Goal: Transaction & Acquisition: Purchase product/service

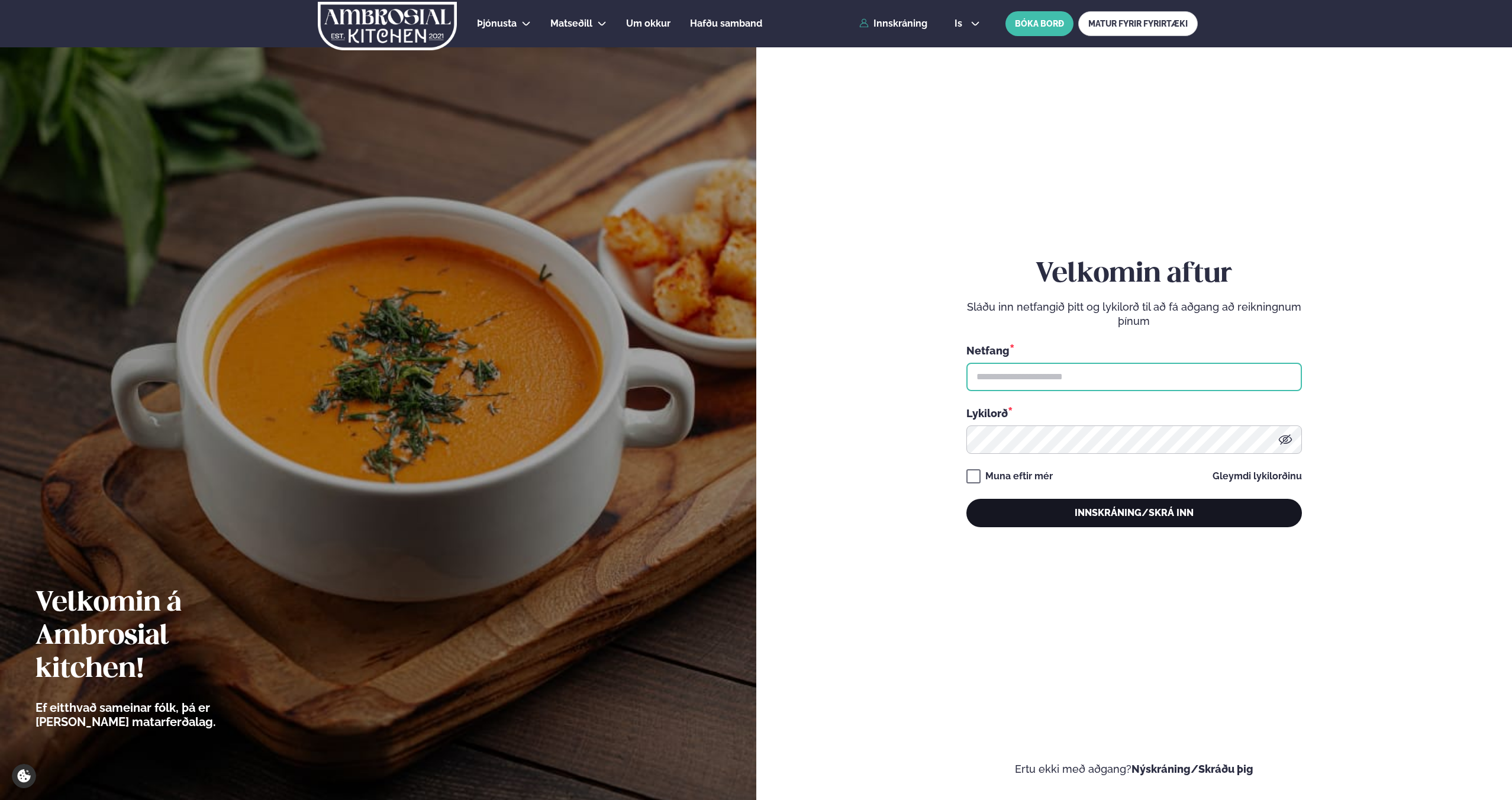
type input "**********"
click at [1138, 509] on button "Innskráning/Skrá inn" at bounding box center [1134, 513] width 336 height 29
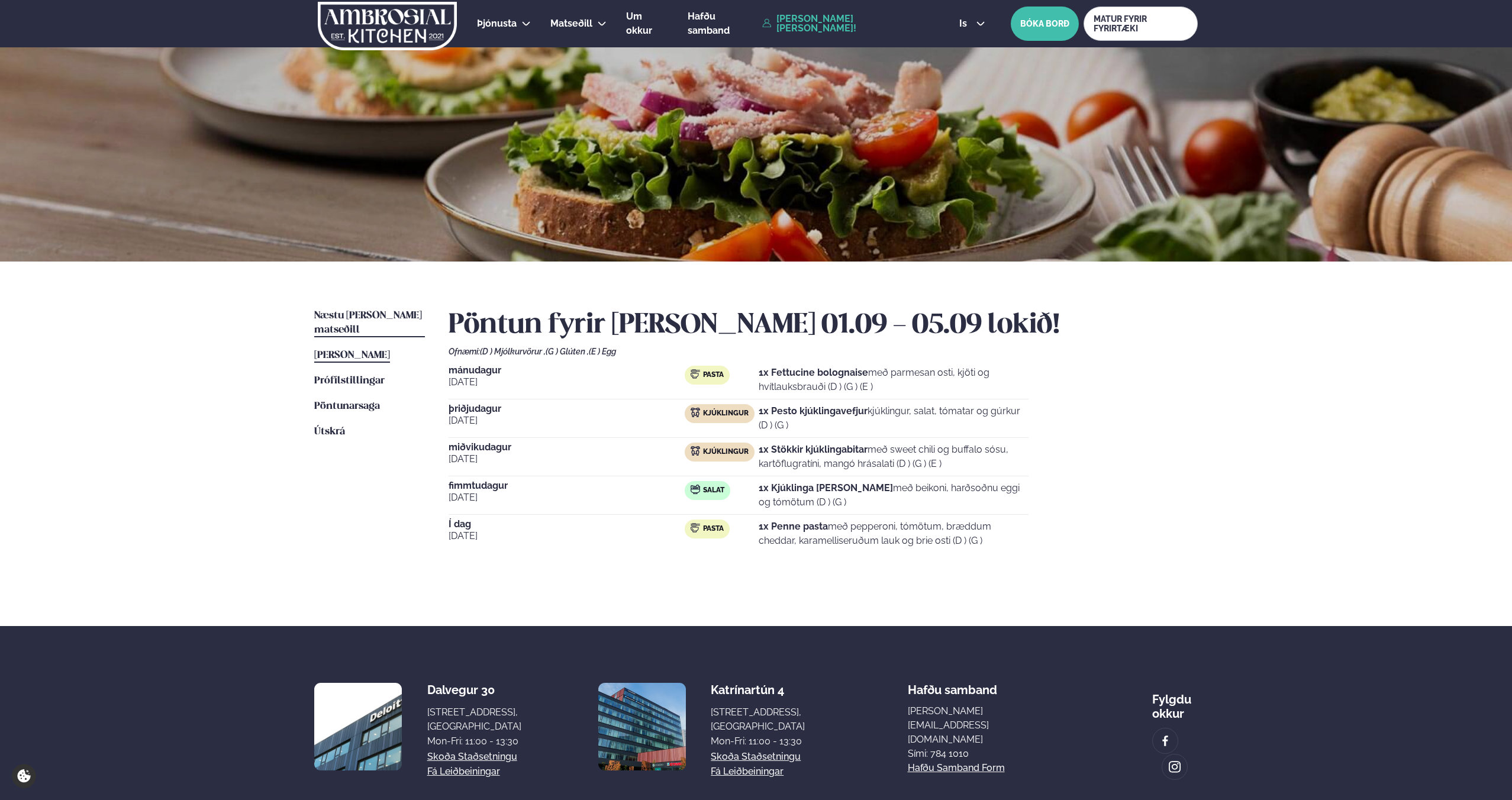
click at [354, 316] on span "Næstu [PERSON_NAME] matseðill" at bounding box center [368, 322] width 107 height 24
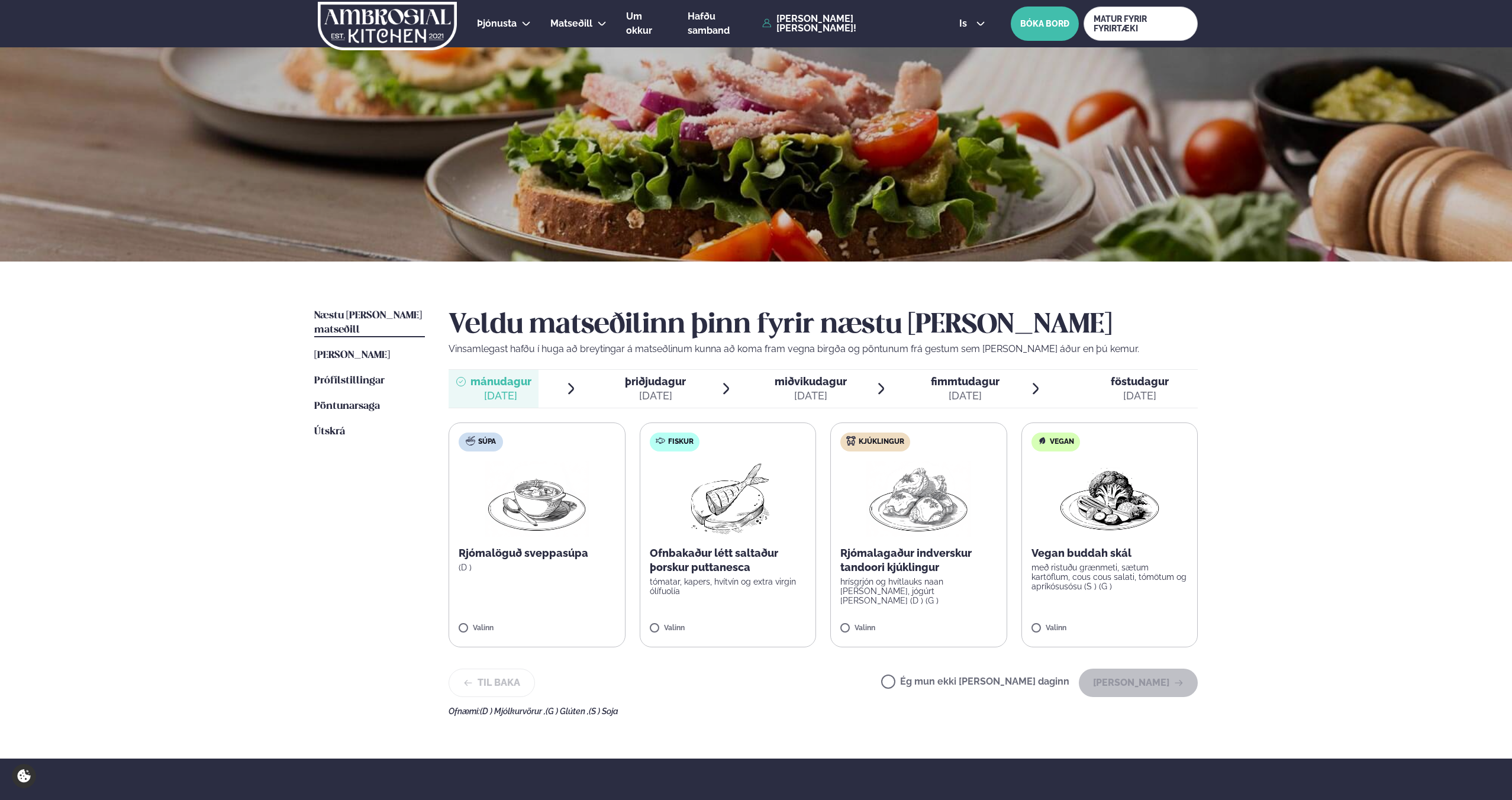
click at [898, 544] on label "Kjúklingur Rjómalagaður indverskur tandoori kjúklingur hrísgrjón og hvítlauks n…" at bounding box center [918, 535] width 177 height 225
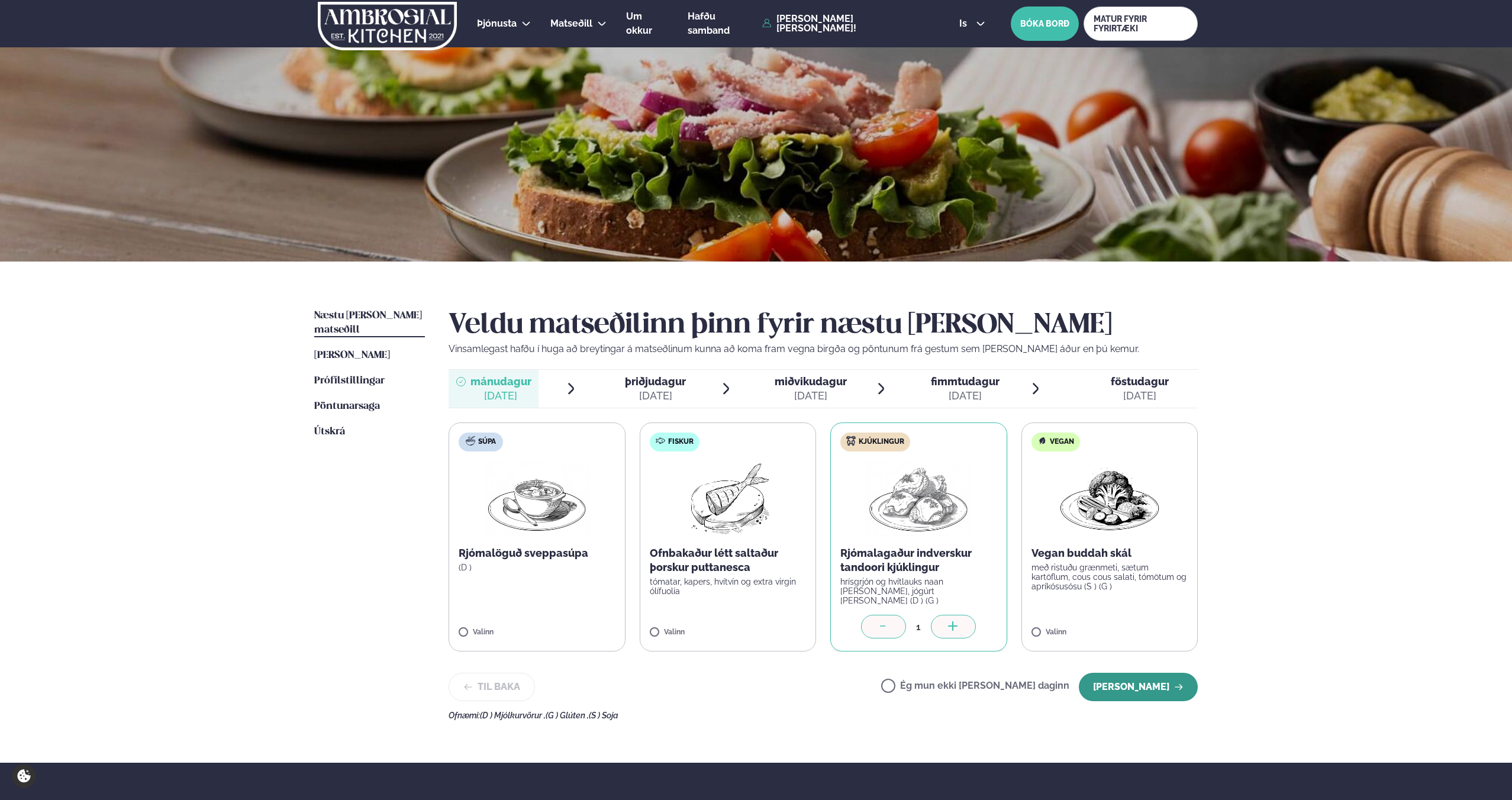
click at [1144, 683] on button "Halda áfram" at bounding box center [1138, 687] width 119 height 29
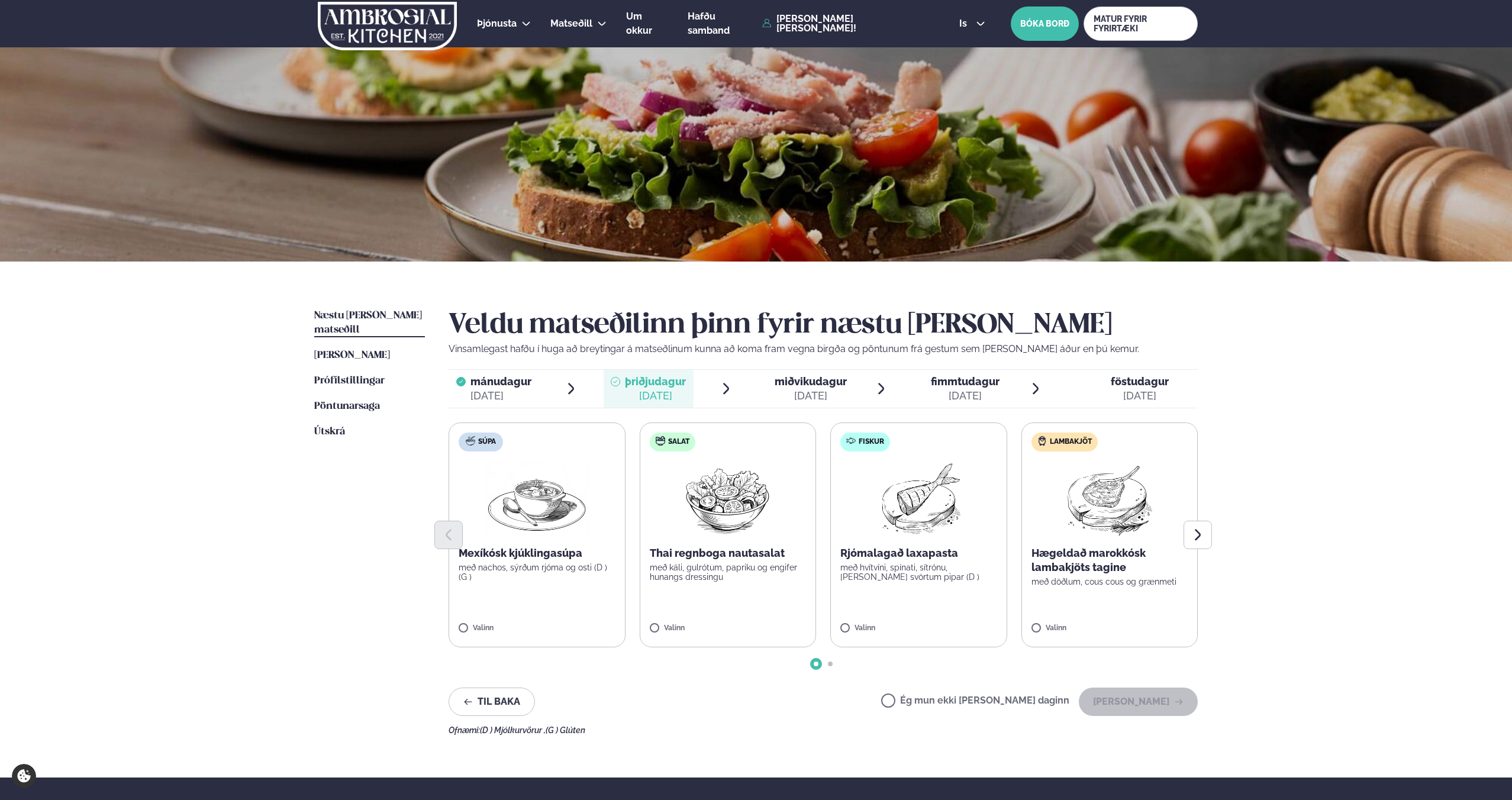
click at [531, 568] on p "með nachos, sýrðum rjóma og osti (D ) (G )" at bounding box center [536, 572] width 157 height 19
click at [1138, 713] on button "Halda áfram" at bounding box center [1138, 702] width 119 height 29
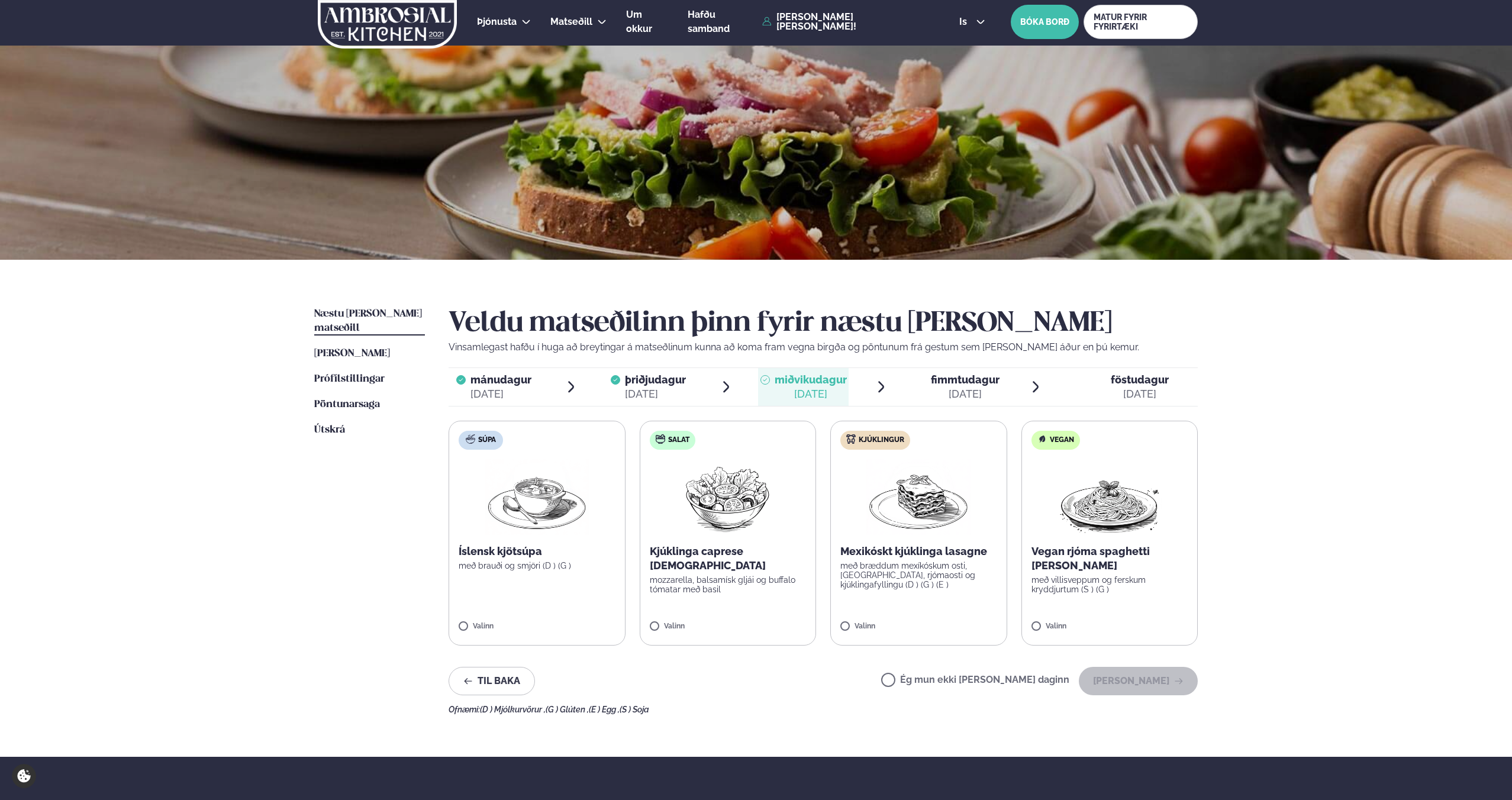
click at [746, 583] on label "Salat Kjúklinga caprese salat mozzarella, balsamísk gljái og buffalo tómatar me…" at bounding box center [728, 533] width 177 height 225
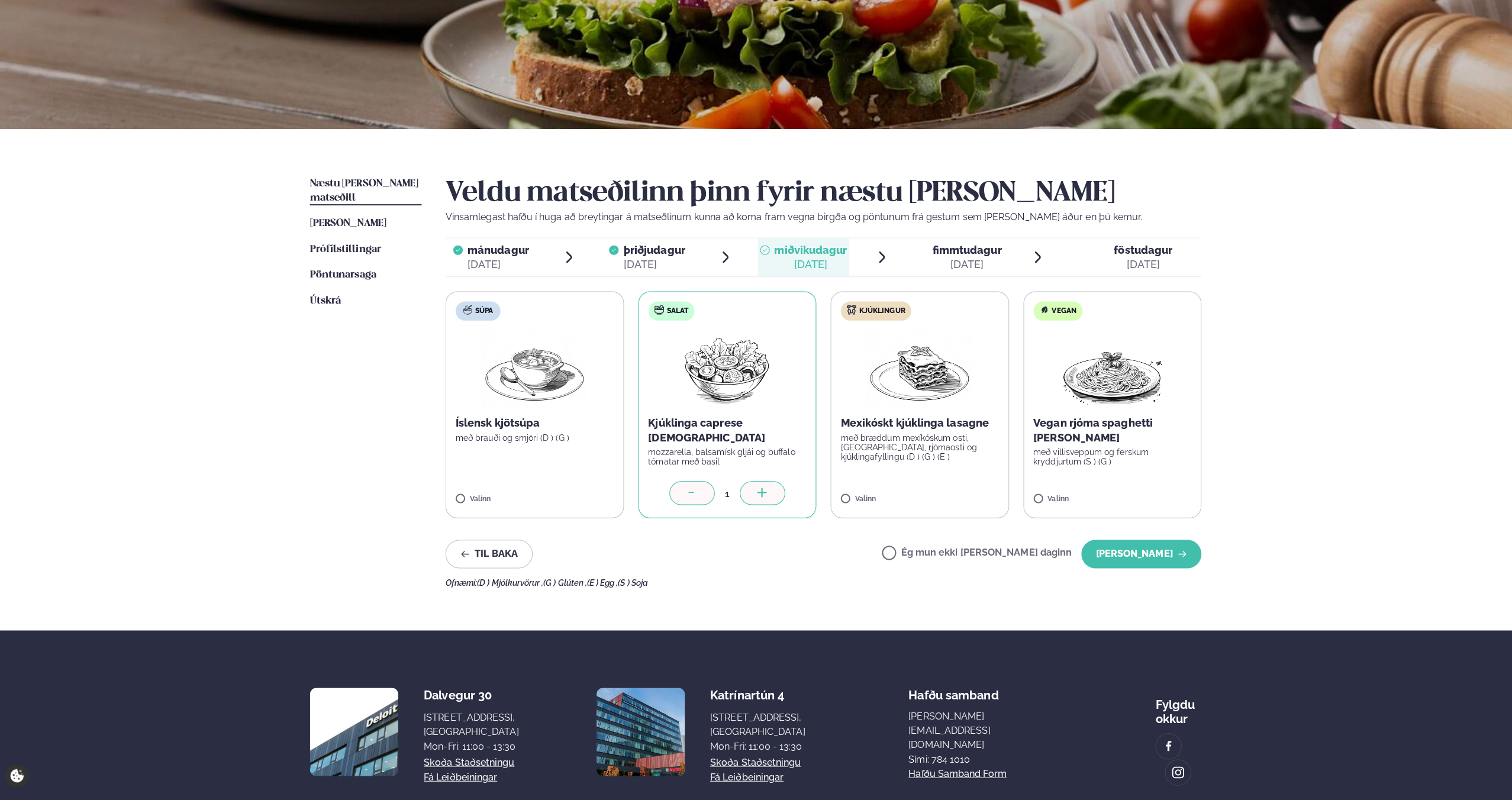
scroll to position [128, 0]
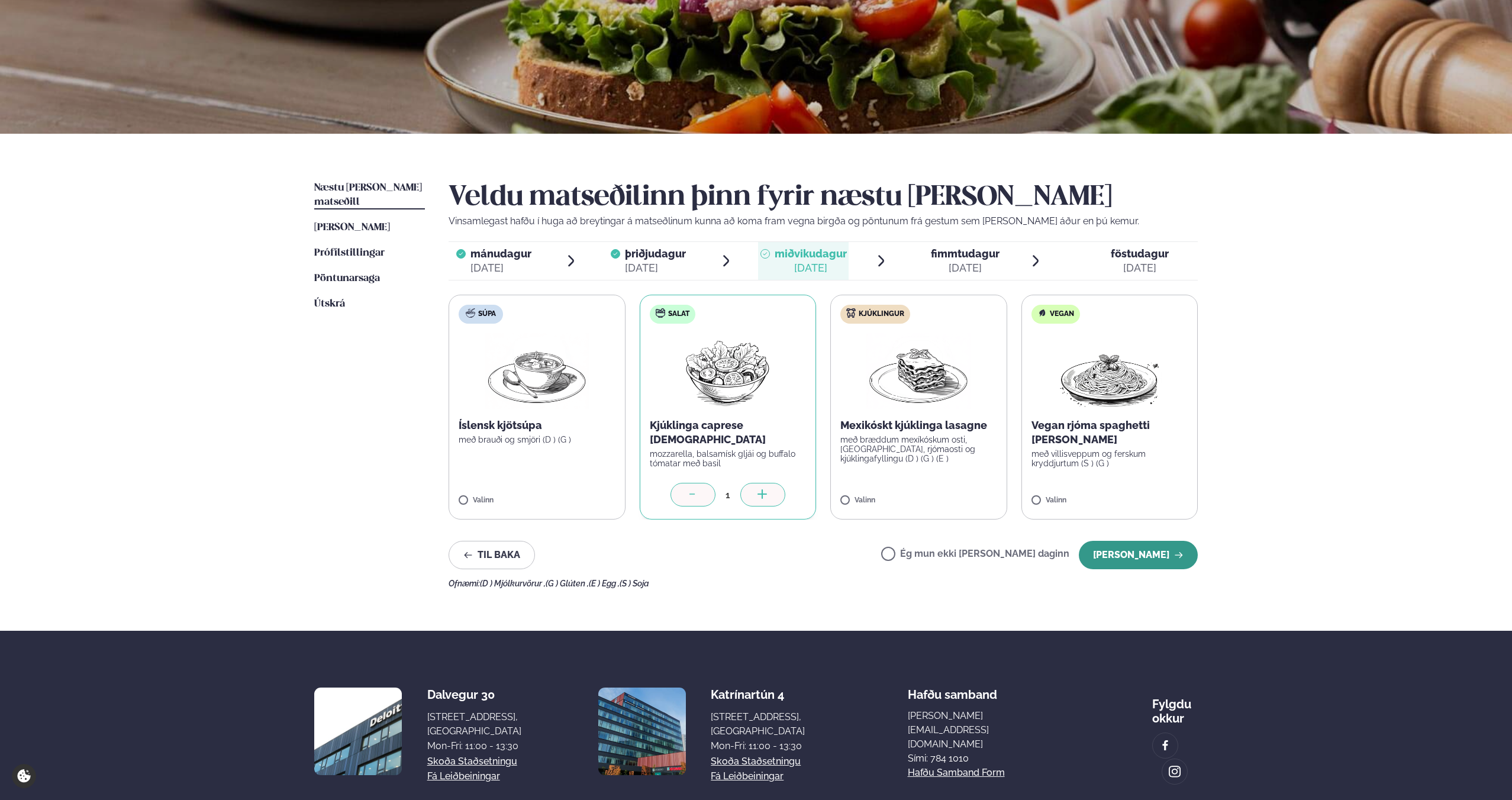
click at [1133, 557] on button "Halda áfram" at bounding box center [1138, 555] width 119 height 29
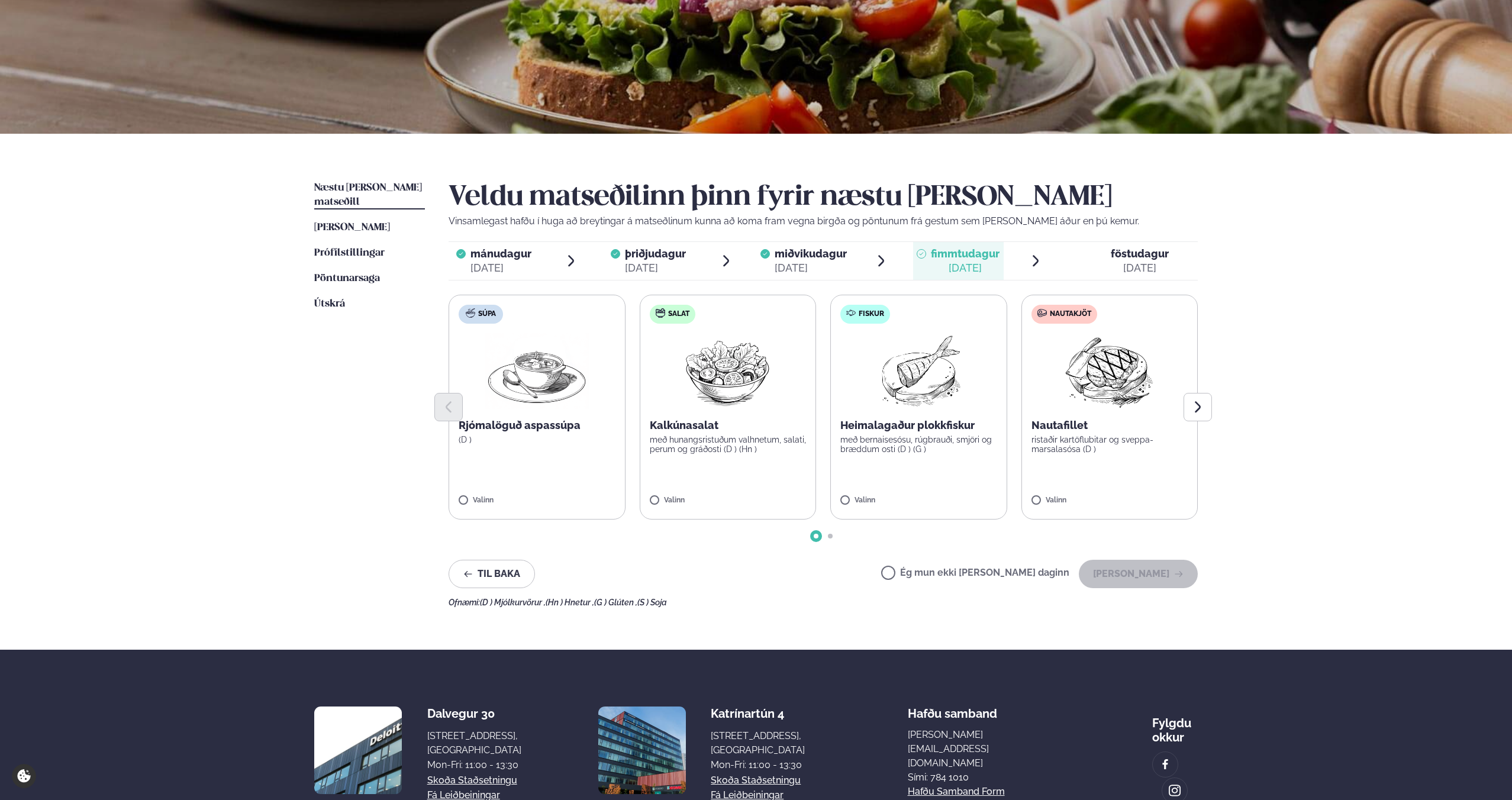
click at [1105, 445] on p "ristaðir kartöflubitar og sveppa- marsalasósa (D )" at bounding box center [1110, 444] width 157 height 19
click at [1137, 568] on button "Halda áfram" at bounding box center [1138, 574] width 119 height 29
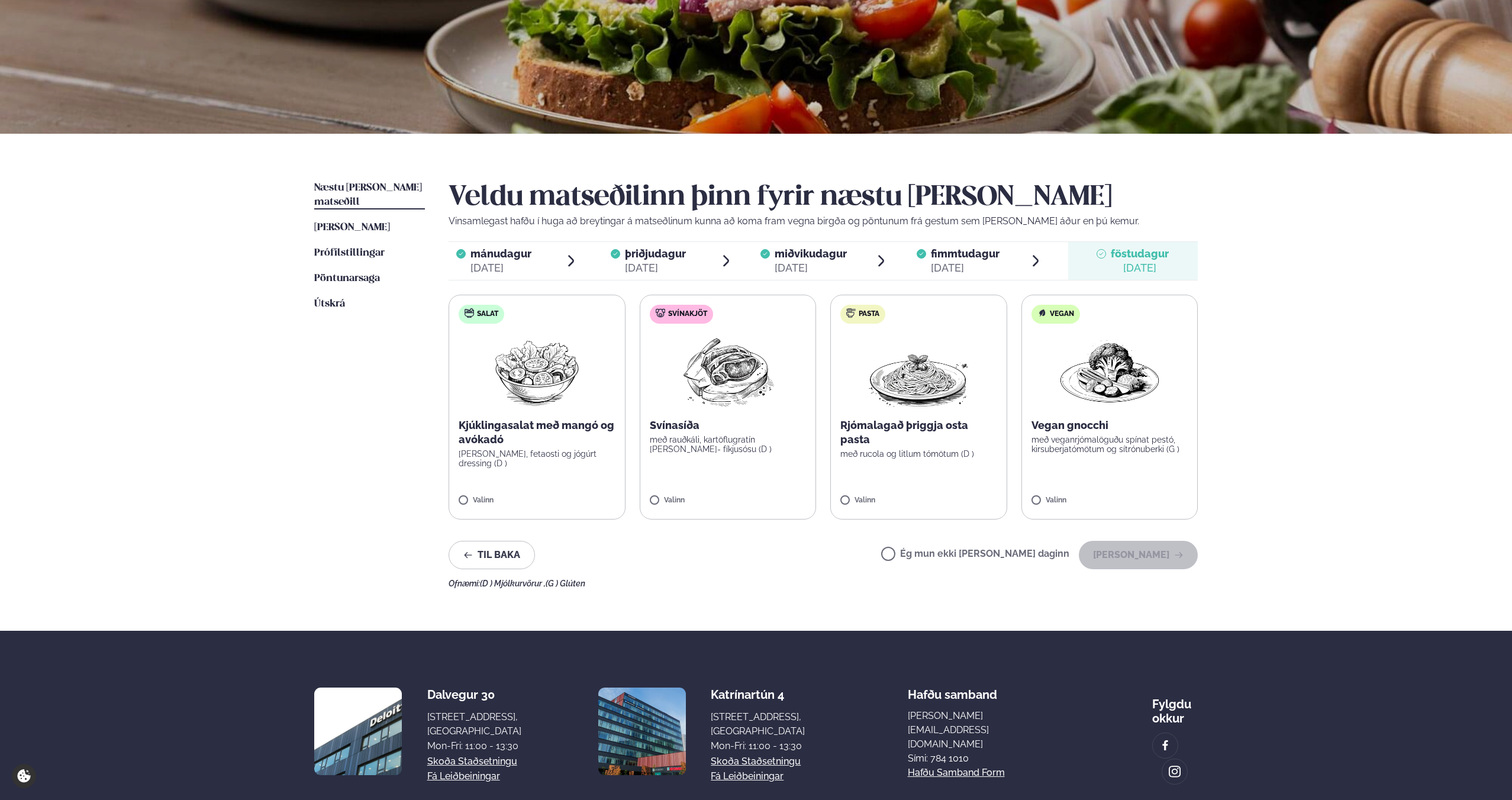
click at [932, 464] on label "Pasta Rjómalagað þriggja osta pasta með rucola og litlum tómötum (D ) Valinn" at bounding box center [918, 407] width 177 height 225
click at [1130, 544] on button "Halda áfram" at bounding box center [1138, 555] width 119 height 29
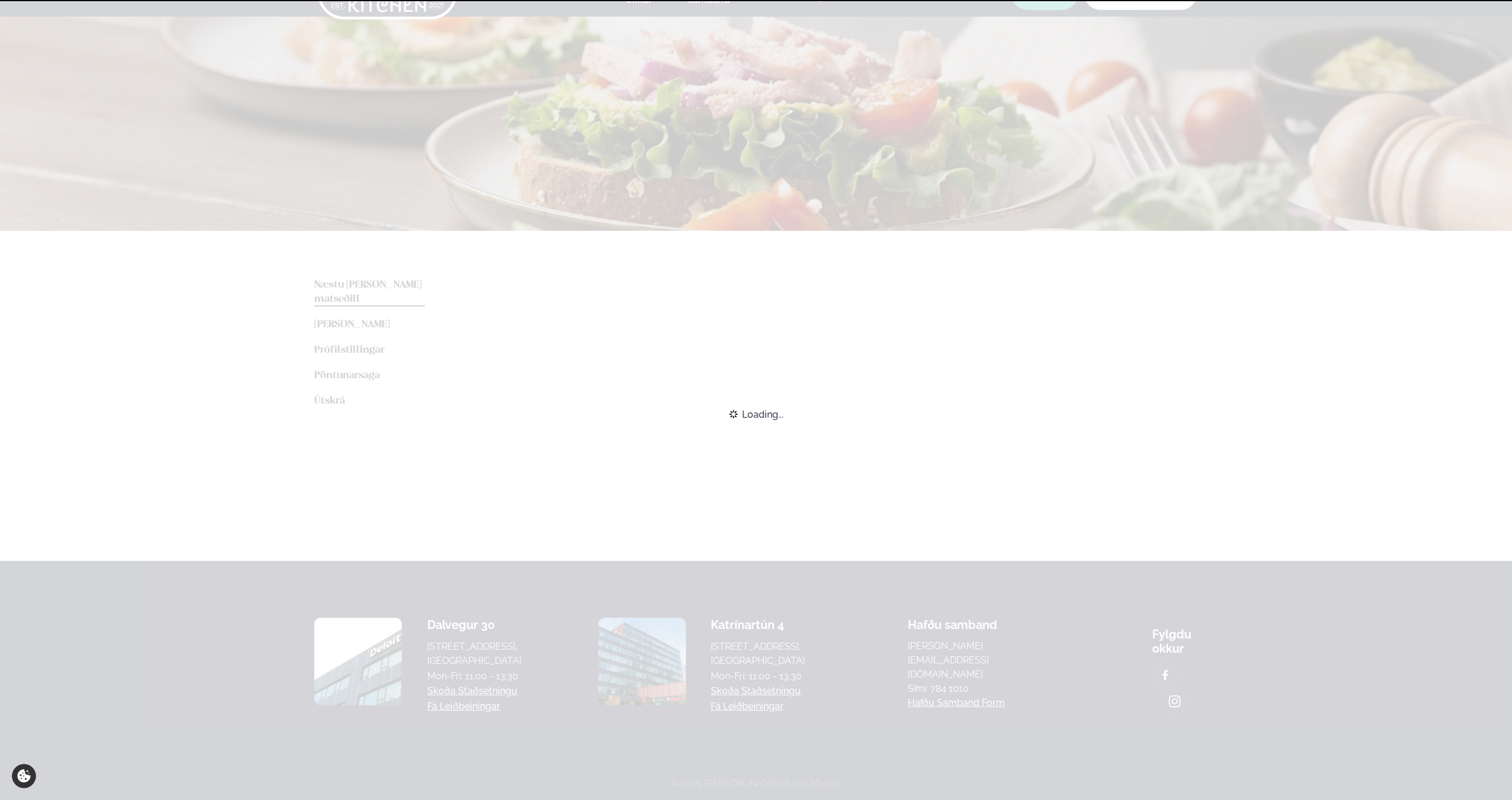
scroll to position [94, 0]
